Goal: Task Accomplishment & Management: Manage account settings

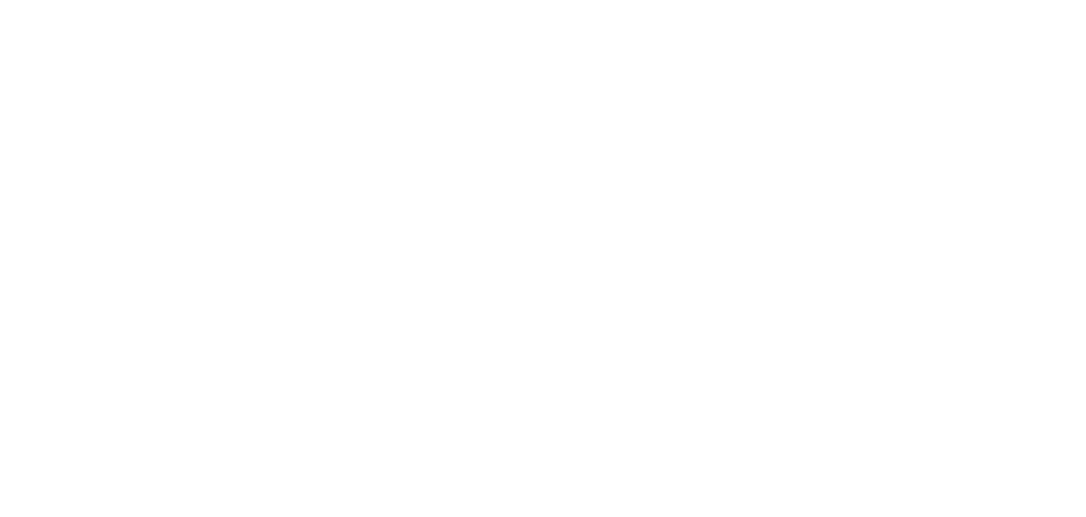
click at [115, 429] on div at bounding box center [543, 258] width 1086 height 517
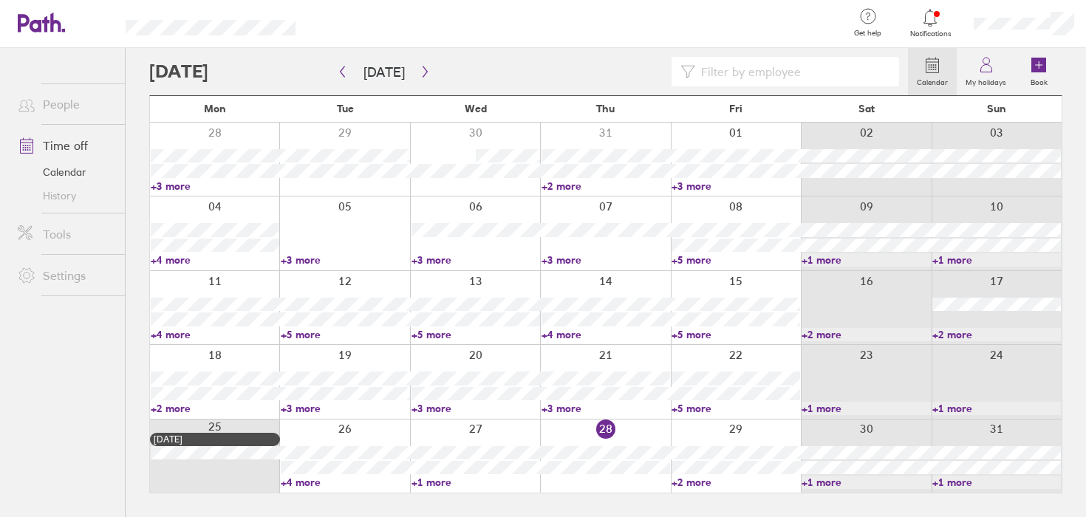
click at [57, 110] on link "People" at bounding box center [65, 104] width 119 height 30
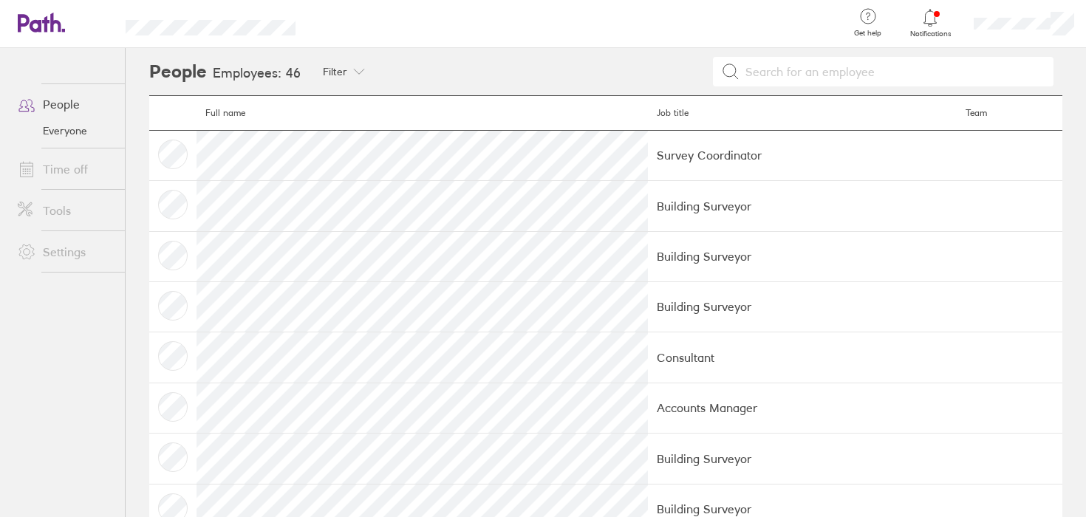
click at [40, 18] on icon at bounding box center [41, 23] width 47 height 20
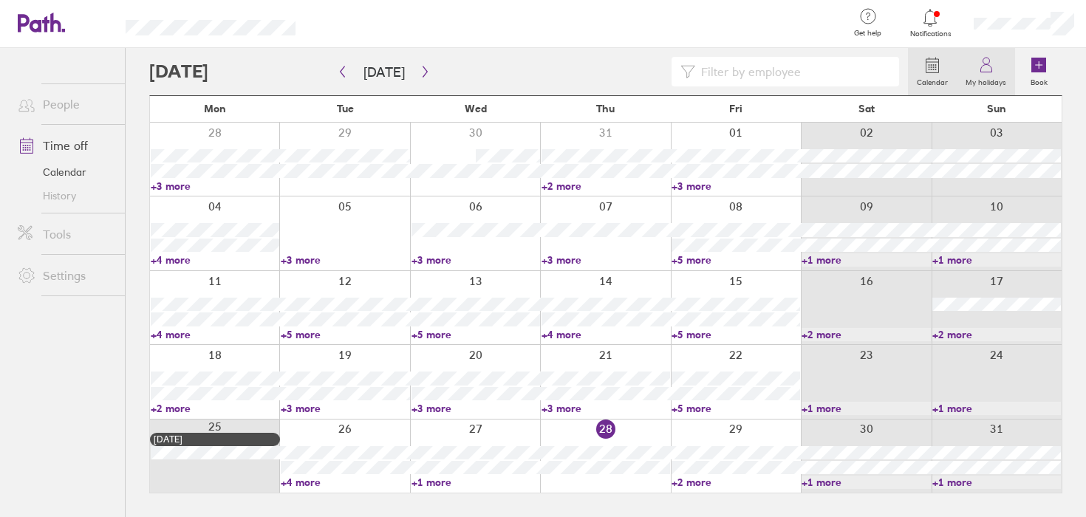
click at [997, 70] on link "My holidays" at bounding box center [986, 71] width 58 height 47
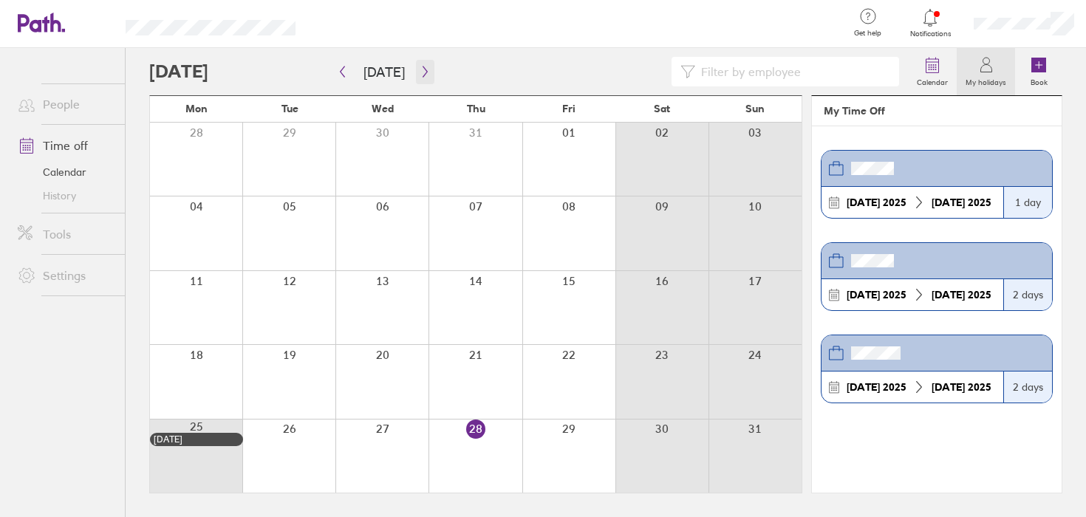
click at [420, 72] on icon "button" at bounding box center [425, 72] width 11 height 12
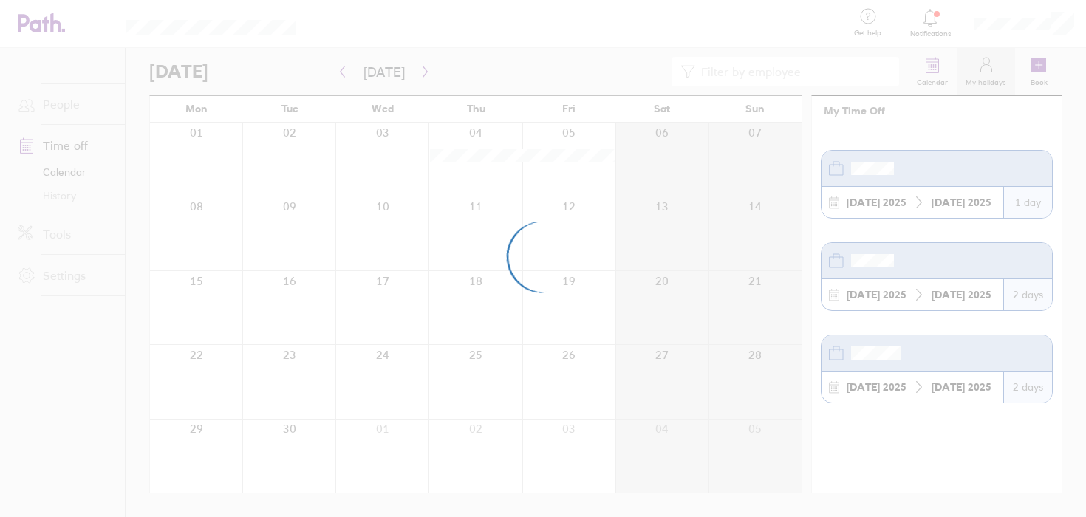
click at [422, 74] on div at bounding box center [543, 258] width 1086 height 517
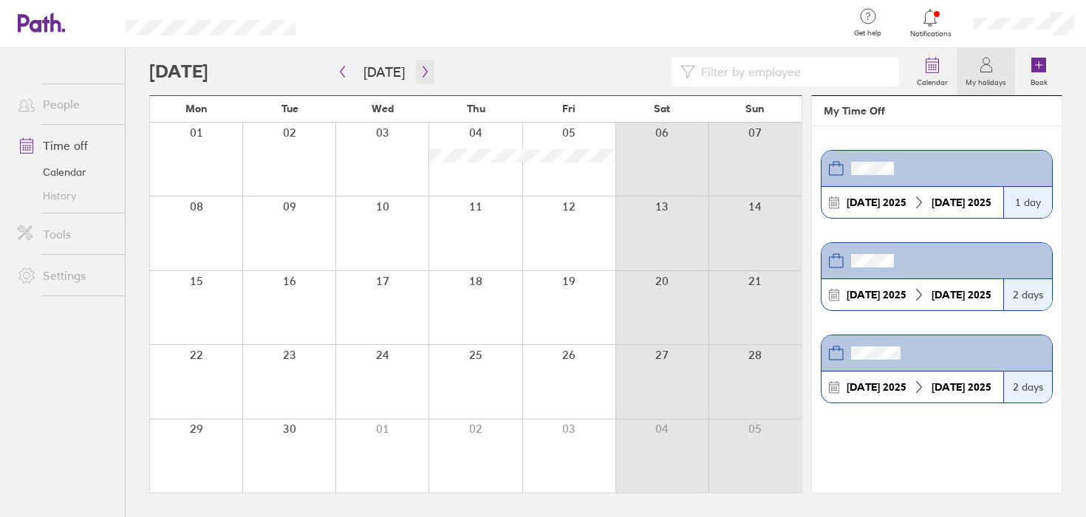
click at [423, 74] on icon "button" at bounding box center [425, 72] width 11 height 12
click at [423, 73] on icon "button" at bounding box center [425, 72] width 11 height 12
click at [74, 146] on link "Time off" at bounding box center [65, 146] width 119 height 30
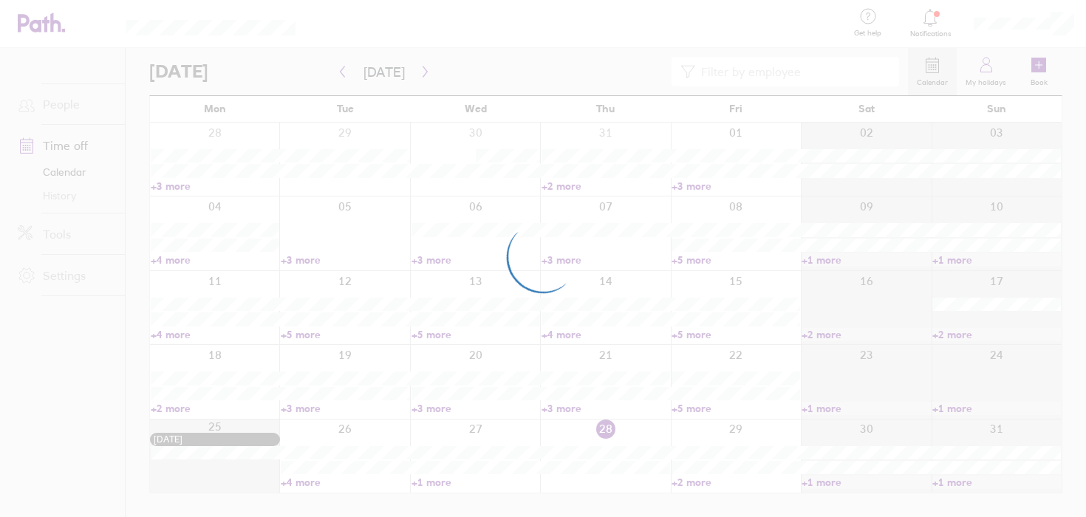
click at [1039, 65] on div at bounding box center [543, 258] width 1086 height 517
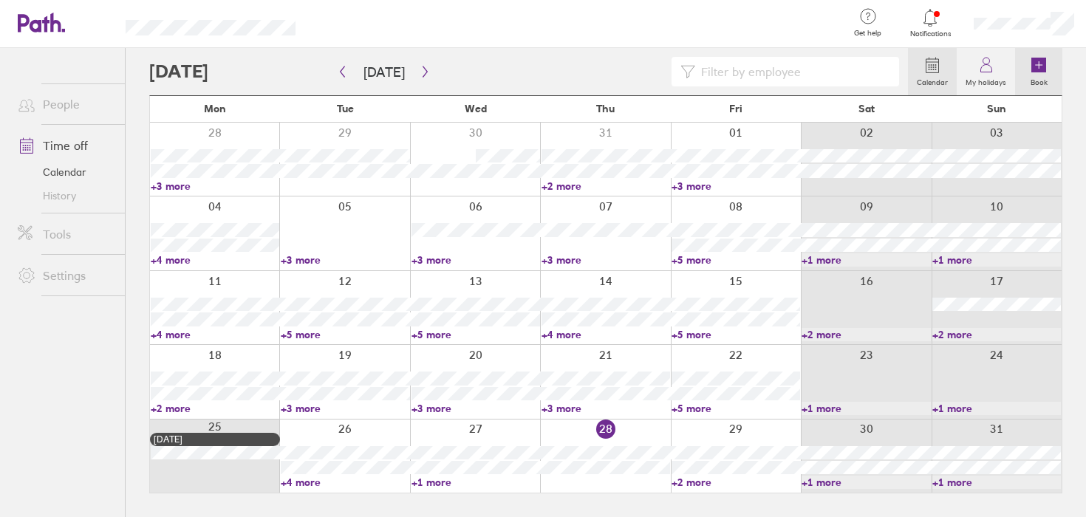
click at [1042, 66] on icon at bounding box center [1039, 65] width 15 height 15
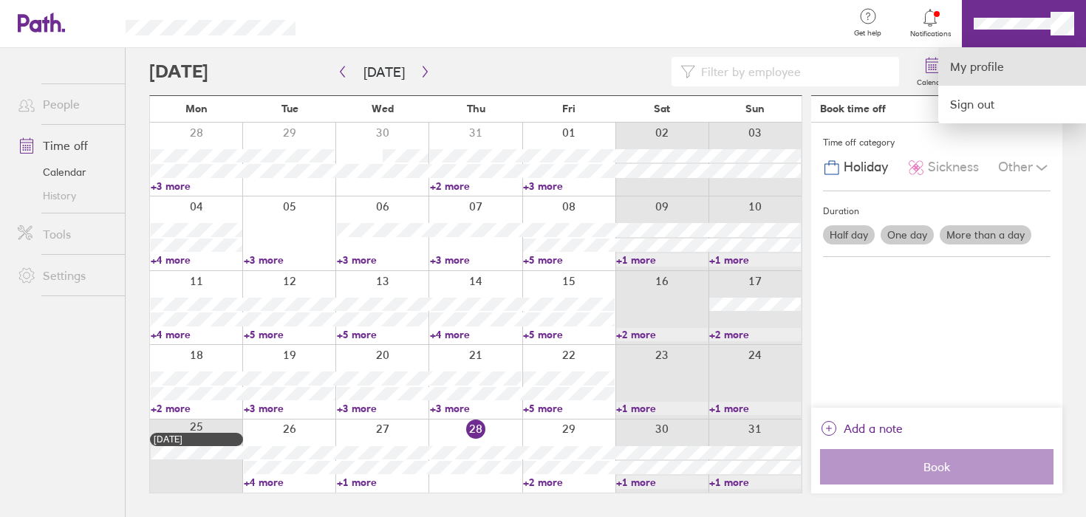
click at [1006, 72] on link "My profile" at bounding box center [1013, 67] width 148 height 38
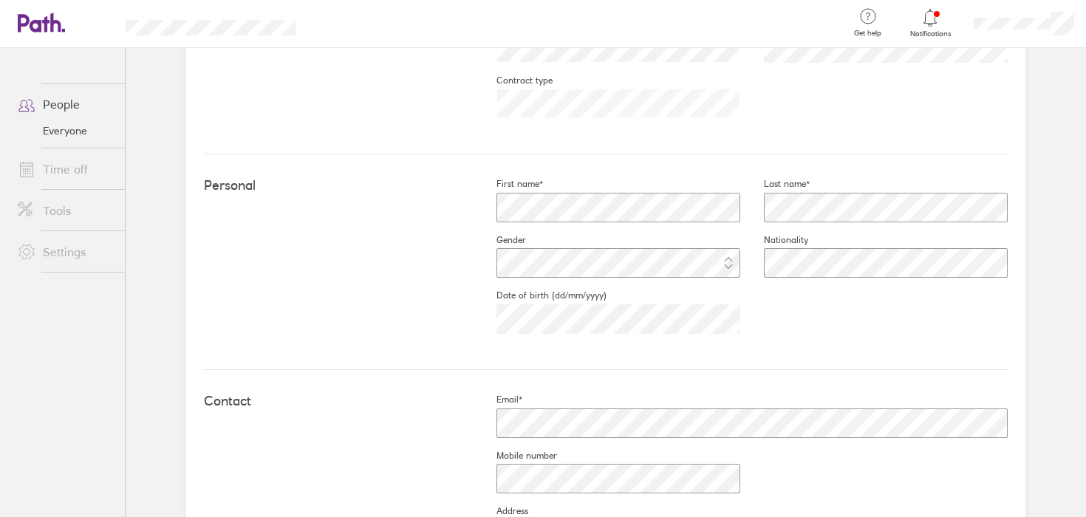
scroll to position [694, 0]
